Goal: Transaction & Acquisition: Register for event/course

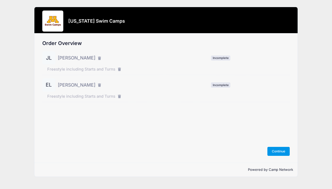
click at [275, 152] on button "Continue" at bounding box center [279, 151] width 23 height 9
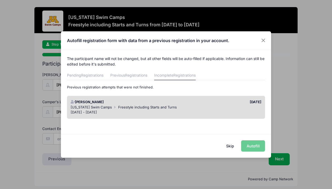
click at [260, 146] on div "Skip Autofill" at bounding box center [166, 145] width 210 height 23
click at [234, 148] on button "Skip" at bounding box center [230, 145] width 19 height 11
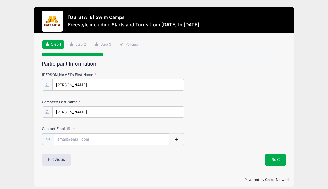
click at [88, 139] on input "Contact Email" at bounding box center [112, 138] width 116 height 11
type input "Sarah.bronson1@gmail.com"
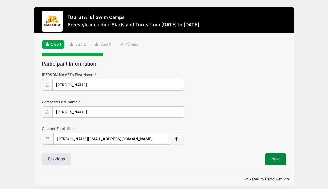
click at [274, 158] on button "Next" at bounding box center [275, 159] width 21 height 12
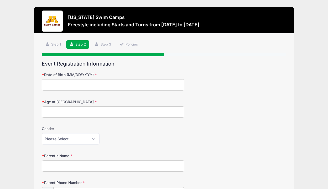
click at [107, 83] on input "Date of Birth (MM/DD/YYYY)" at bounding box center [113, 84] width 143 height 11
type input "08/28/2012"
type input "13"
select select "Female"
click at [77, 166] on input "Parent's Name" at bounding box center [113, 165] width 143 height 11
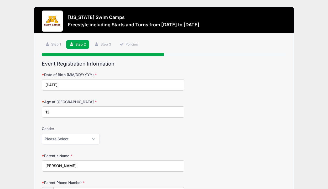
type input "Sarah Bronson"
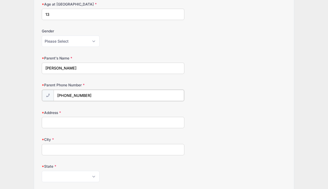
type input "(612) 201-9020"
type input "1521 W 26th Street"
type input "Minneapolis"
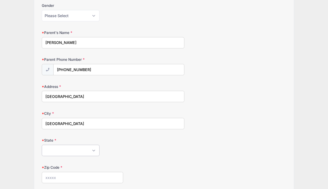
scroll to position [123, 0]
select select "MN"
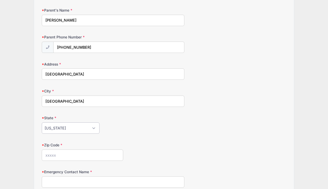
scroll to position [146, 0]
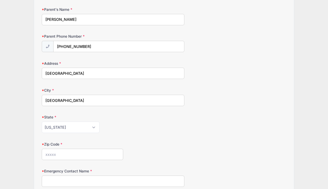
click at [68, 155] on input "Zip Code" at bounding box center [82, 153] width 81 height 11
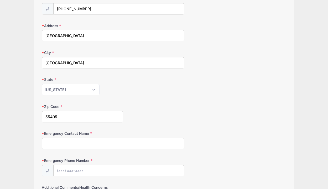
scroll to position [186, 0]
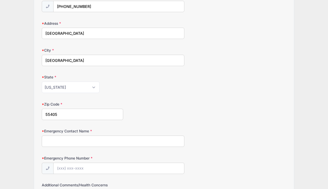
type input "55405"
click at [90, 139] on input "Emergency Contact Name" at bounding box center [113, 140] width 143 height 11
type input "Jeff Lin"
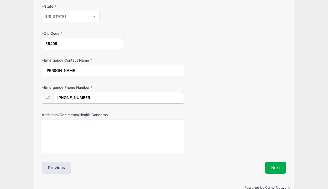
scroll to position [257, 0]
type input "(612) 280-5509"
click at [277, 165] on button "Next" at bounding box center [275, 166] width 21 height 12
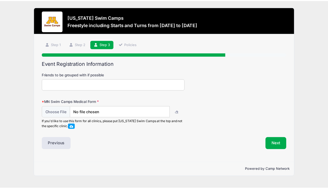
scroll to position [0, 0]
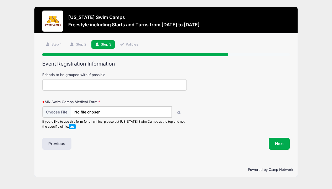
click at [75, 126] on span at bounding box center [72, 126] width 7 height 5
click at [128, 112] on input "file" at bounding box center [107, 111] width 130 height 11
type input "C:\fakepath\Adobe Scan Oct 6, 2025.pdf"
click at [285, 145] on button "Next" at bounding box center [279, 143] width 21 height 12
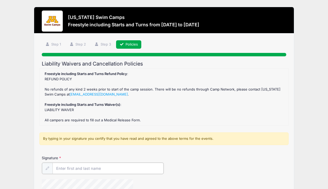
click at [84, 165] on input "Signature" at bounding box center [108, 167] width 111 height 11
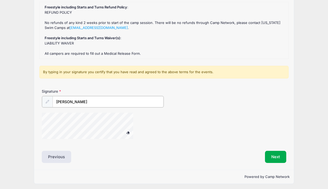
scroll to position [66, 0]
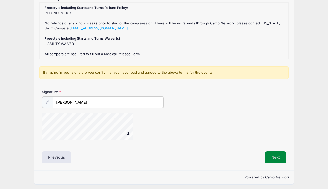
type input "Sarah Bronson"
click at [274, 154] on button "Next" at bounding box center [275, 157] width 21 height 12
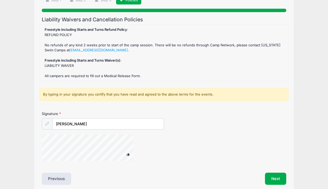
scroll to position [44, 0]
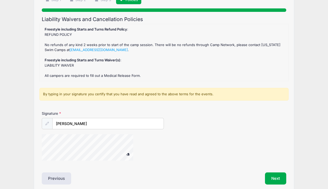
click at [47, 122] on icon at bounding box center [46, 123] width 3 height 3
click at [276, 176] on button "Next" at bounding box center [275, 178] width 21 height 12
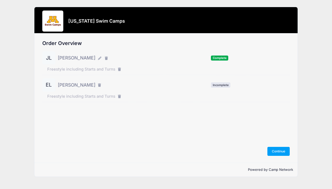
click at [75, 84] on span "[PERSON_NAME]" at bounding box center [77, 84] width 38 height 7
click at [275, 151] on button "Continue" at bounding box center [279, 151] width 23 height 9
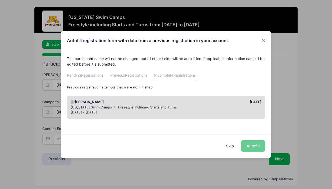
click at [252, 146] on div "Skip Autofill" at bounding box center [166, 145] width 210 height 23
click at [178, 103] on div "10/06/2025" at bounding box center [215, 101] width 98 height 5
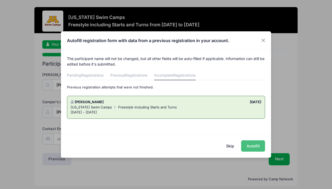
click at [250, 145] on button "Autofill" at bounding box center [253, 145] width 24 height 11
type input "sarah.bronson1@gmail.com"
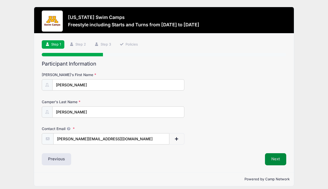
click at [273, 156] on button "Next" at bounding box center [275, 159] width 21 height 12
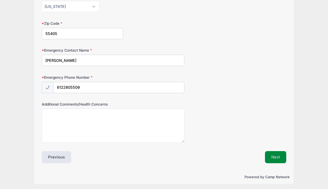
scroll to position [266, 0]
click at [277, 156] on button "Next" at bounding box center [275, 157] width 21 height 12
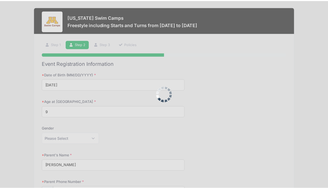
scroll to position [0, 0]
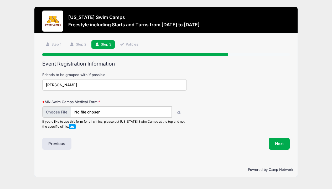
click at [63, 112] on input "file" at bounding box center [107, 111] width 130 height 11
type input "C:\fakepath\Adobe Scan Oct 6, 2025 (1).pdf"
click at [285, 141] on button "Next" at bounding box center [279, 143] width 21 height 12
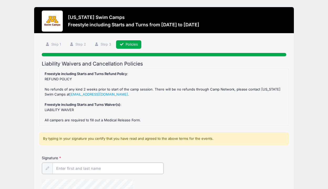
click at [101, 166] on input "Signature" at bounding box center [108, 167] width 111 height 11
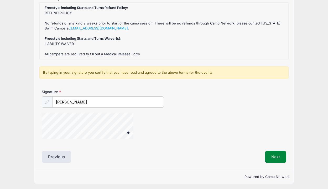
scroll to position [65, 0]
click at [275, 155] on button "Next" at bounding box center [275, 157] width 21 height 12
click at [276, 153] on button "Next" at bounding box center [275, 157] width 21 height 12
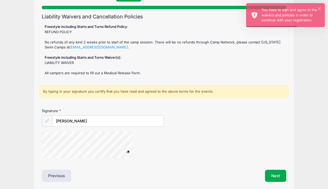
scroll to position [27, 0]
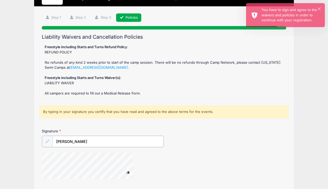
click at [86, 142] on input "Sarah Bronson" at bounding box center [108, 141] width 111 height 11
click at [128, 170] on button at bounding box center [128, 172] width 9 height 7
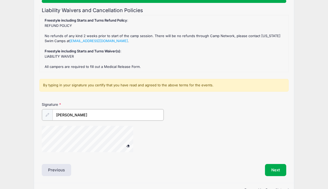
scroll to position [54, 0]
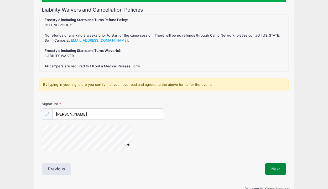
click at [274, 168] on button "Next" at bounding box center [275, 169] width 21 height 12
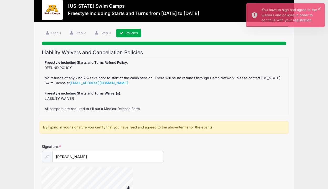
scroll to position [5, 0]
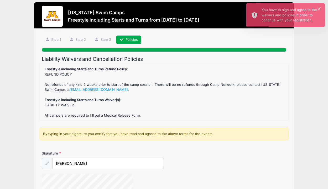
click at [152, 75] on div "Freestyle including Starts and Turns Refund Policy : REFUND POLICY No refunds o…" at bounding box center [164, 91] width 244 height 51
click at [135, 40] on link "Policies" at bounding box center [128, 39] width 25 height 9
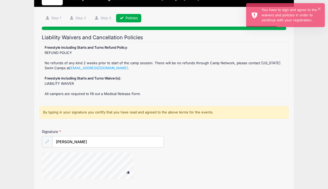
scroll to position [27, 0]
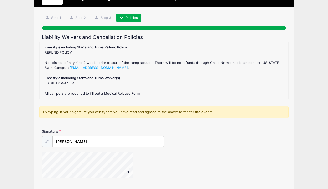
click at [70, 80] on div "Freestyle including Starts and Turns Refund Policy : REFUND POLICY No refunds o…" at bounding box center [164, 70] width 244 height 51
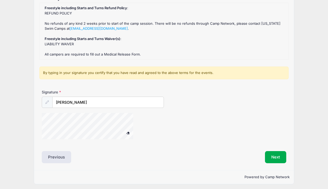
scroll to position [65, 0]
click at [278, 154] on button "Next" at bounding box center [275, 157] width 21 height 12
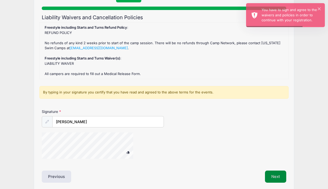
scroll to position [46, 0]
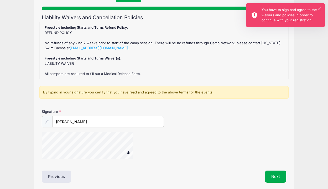
click at [320, 8] on button "×" at bounding box center [319, 8] width 3 height 3
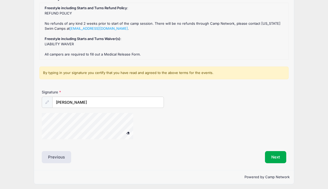
scroll to position [65, 0]
click at [84, 104] on input "Sarah Bronson" at bounding box center [108, 102] width 111 height 11
type input "Sarah Bronson"
click at [128, 131] on button at bounding box center [128, 133] width 9 height 7
click at [280, 158] on button "Next" at bounding box center [275, 157] width 21 height 12
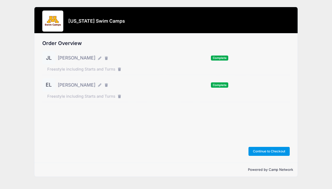
click at [274, 152] on button "Continue to Checkout" at bounding box center [270, 151] width 42 height 9
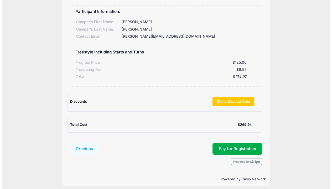
scroll to position [131, 0]
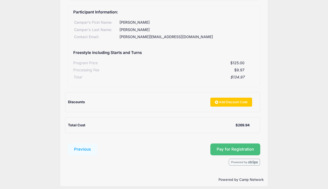
click at [239, 145] on button "Pay for Registration" at bounding box center [236, 149] width 50 height 12
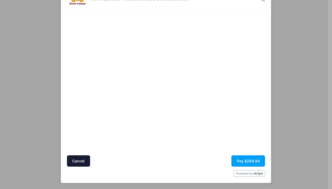
scroll to position [22, 0]
click at [246, 162] on button "Pay $269.94" at bounding box center [249, 160] width 34 height 11
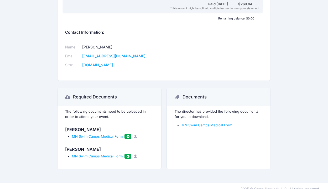
scroll to position [233, 0]
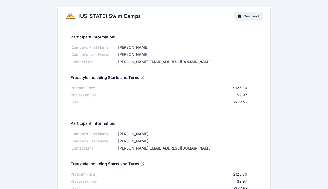
scroll to position [0, 0]
